Goal: Navigation & Orientation: Find specific page/section

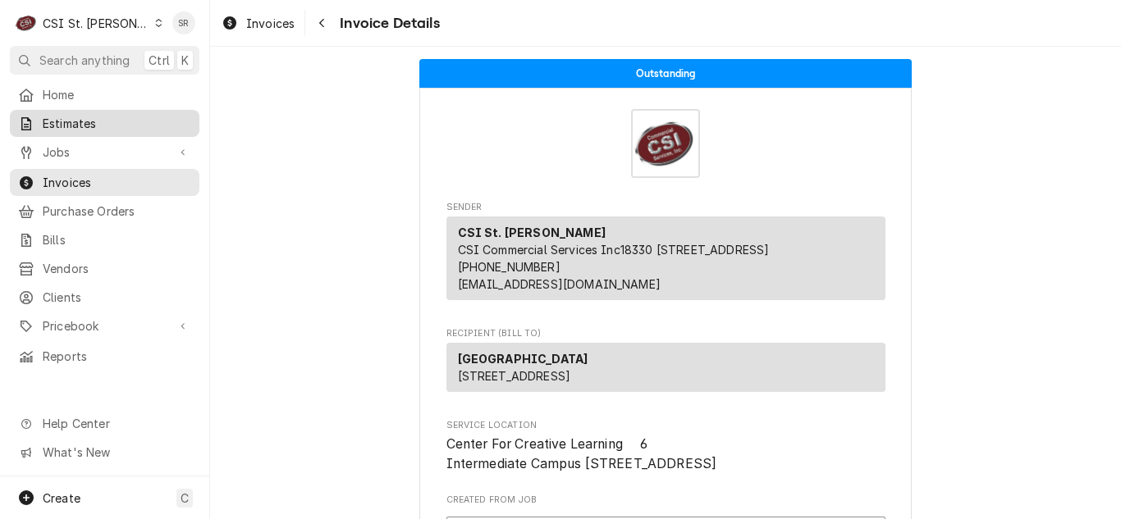
click at [97, 119] on span "Estimates" at bounding box center [117, 123] width 148 height 17
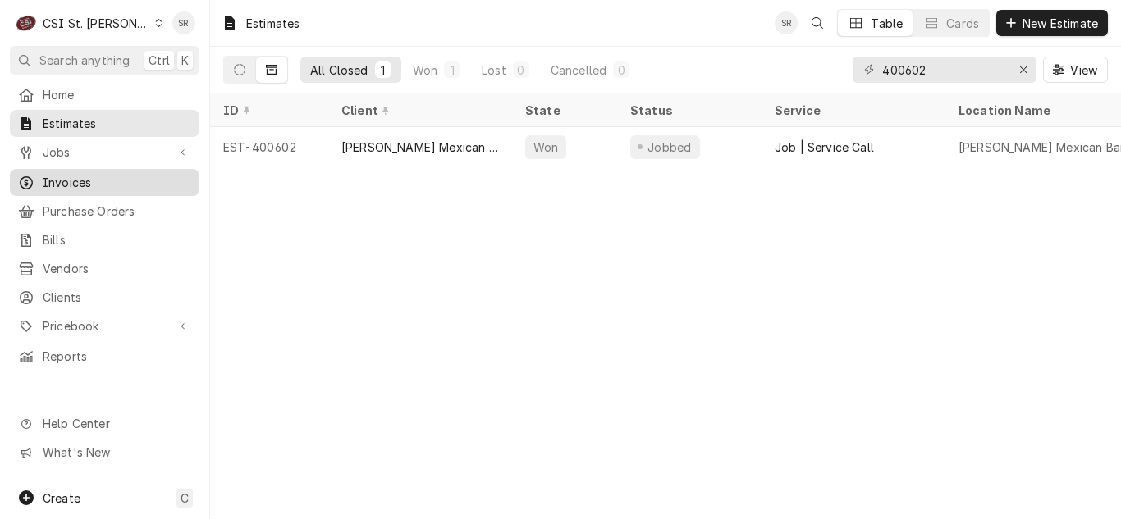
click at [79, 169] on link "Invoices" at bounding box center [104, 182] width 189 height 27
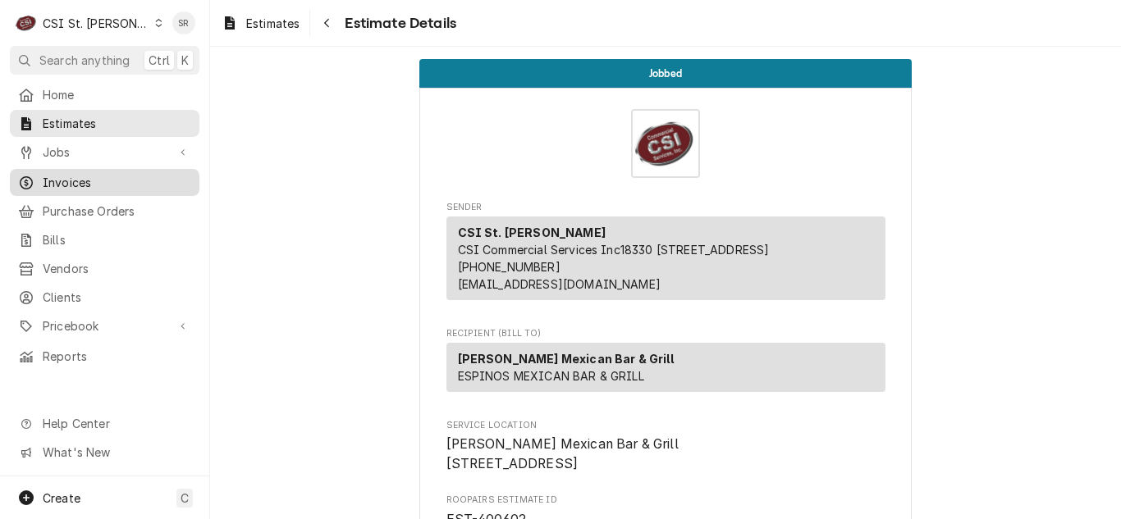
scroll to position [1559, 0]
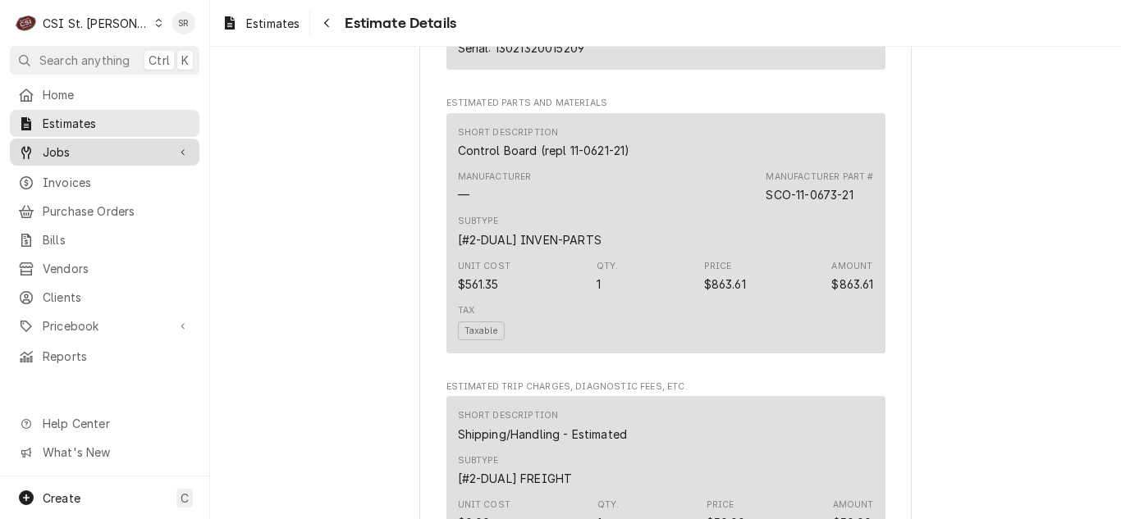
click at [109, 157] on link "Jobs" at bounding box center [104, 152] width 189 height 27
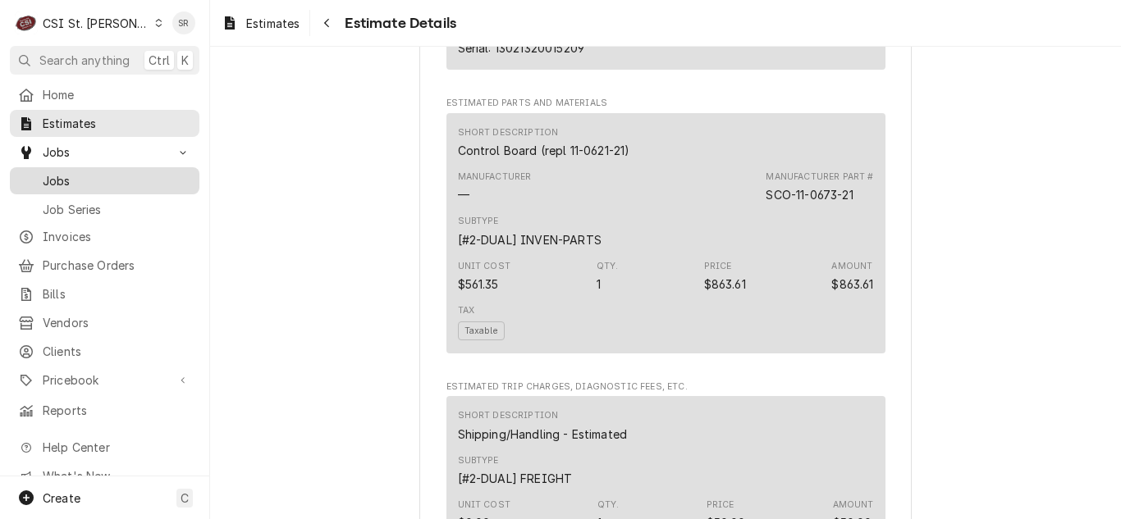
click at [93, 172] on span "Jobs" at bounding box center [117, 180] width 148 height 17
